Goal: Transaction & Acquisition: Purchase product/service

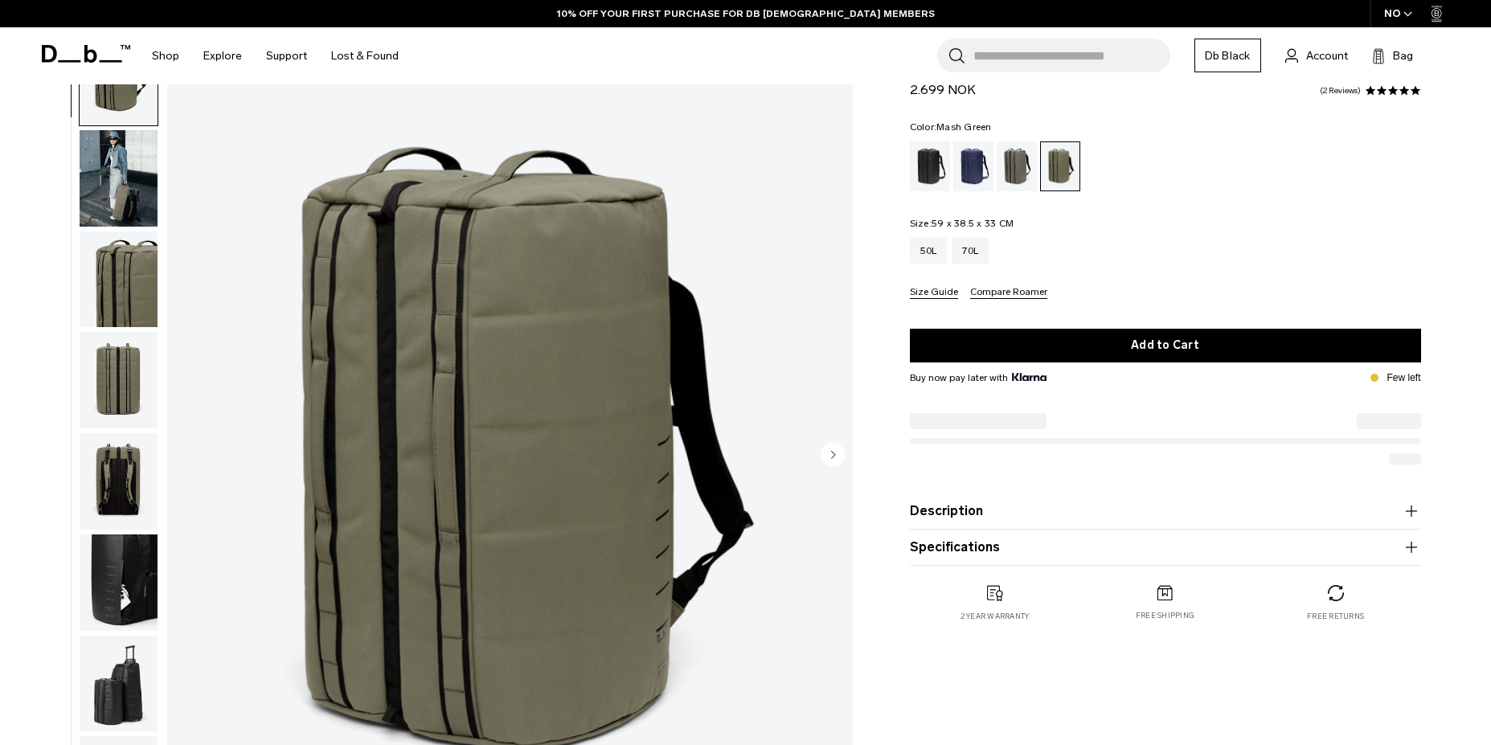
click at [144, 271] on img "button" at bounding box center [119, 280] width 78 height 96
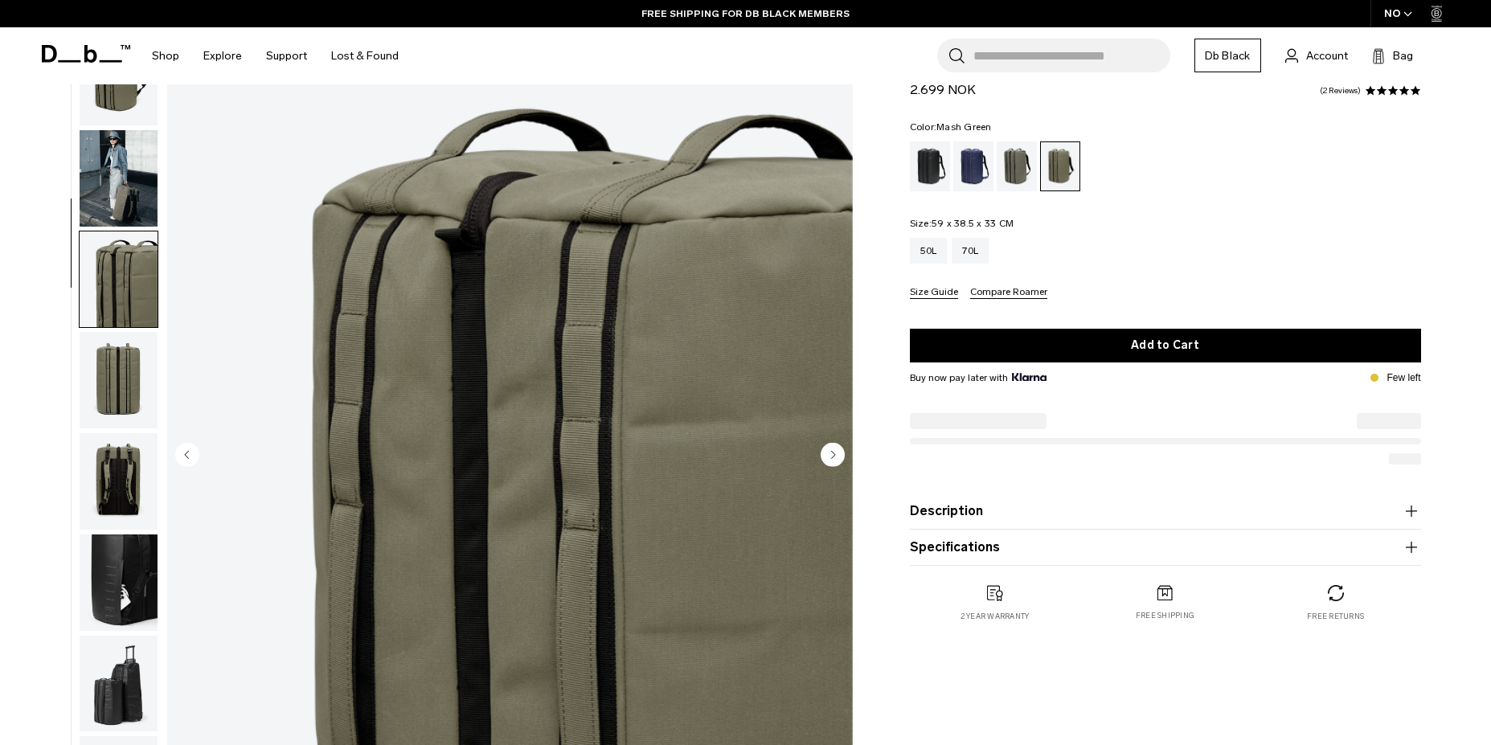
click at [136, 232] on img "button" at bounding box center [119, 280] width 78 height 96
click at [115, 535] on img "button" at bounding box center [119, 583] width 78 height 96
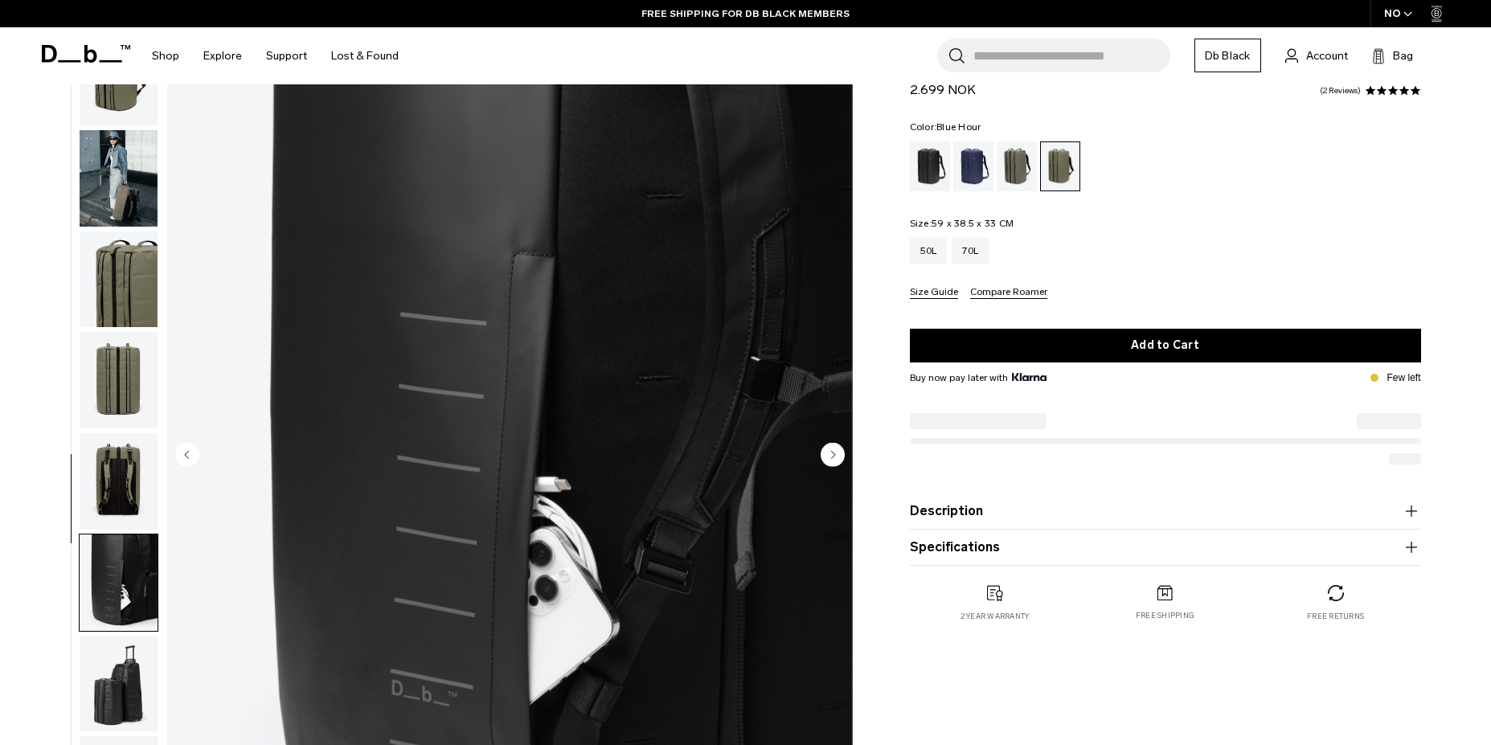
click at [962, 171] on div "Blue Hour" at bounding box center [974, 167] width 41 height 50
